Goal: Information Seeking & Learning: Learn about a topic

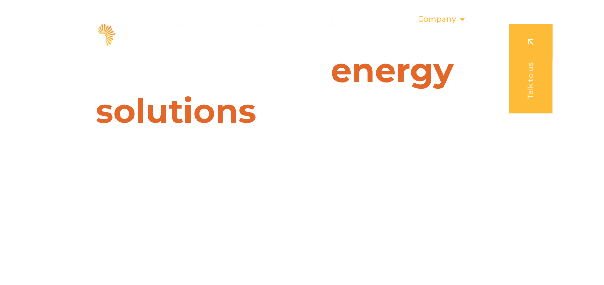
click at [460, 15] on icon "Menu" at bounding box center [462, 19] width 8 height 8
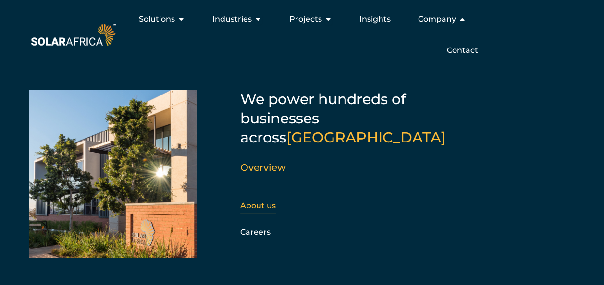
click at [257, 201] on link "About us" at bounding box center [258, 205] width 36 height 9
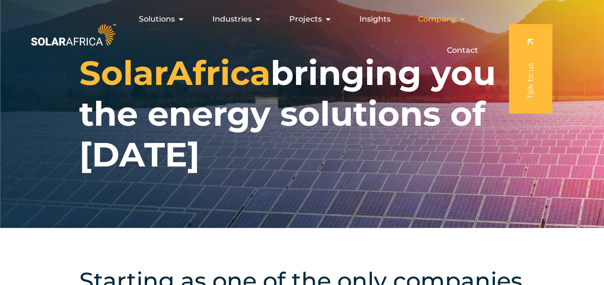
click at [460, 17] on icon "Menu" at bounding box center [462, 19] width 8 height 8
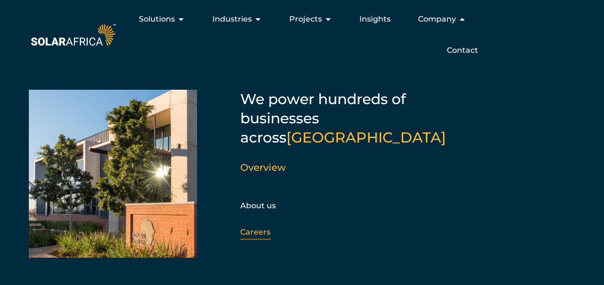
click at [256, 228] on link "Careers" at bounding box center [255, 232] width 30 height 9
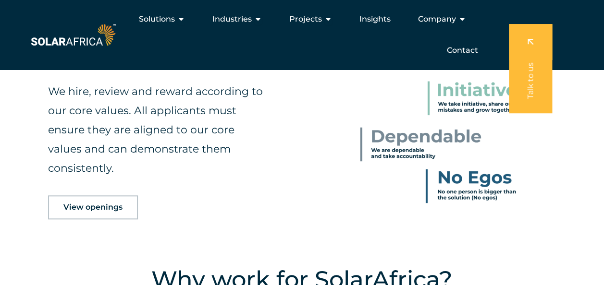
scroll to position [396, 0]
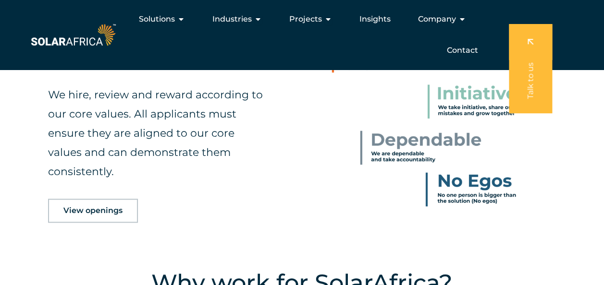
click at [109, 209] on span "View openings" at bounding box center [92, 211] width 59 height 8
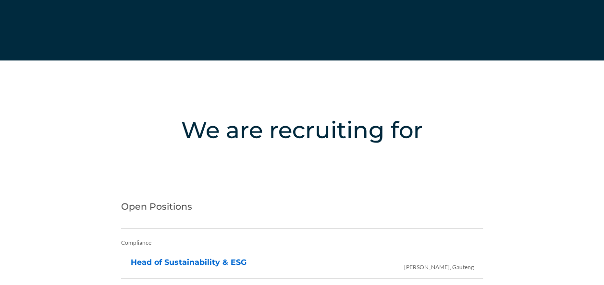
scroll to position [1982, 0]
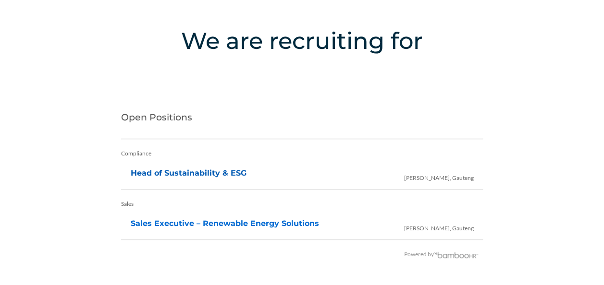
click at [190, 169] on link "Head of Sustainability & ESG" at bounding box center [189, 173] width 116 height 9
